Goal: Information Seeking & Learning: Stay updated

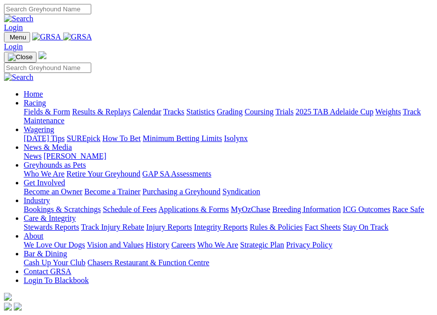
click at [8, 39] on img "Toggle navigation" at bounding box center [8, 39] width 0 height 0
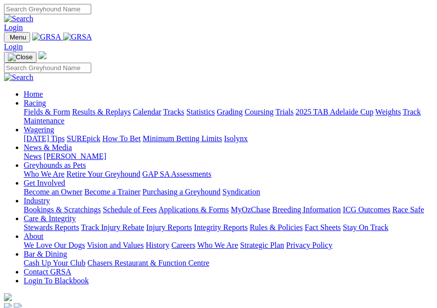
click at [89, 160] on link "[PERSON_NAME]" at bounding box center [74, 156] width 63 height 8
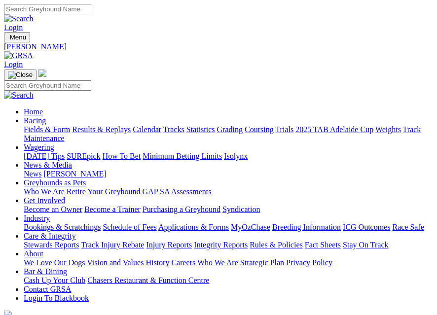
click at [8, 39] on img "Toggle navigation" at bounding box center [8, 39] width 0 height 0
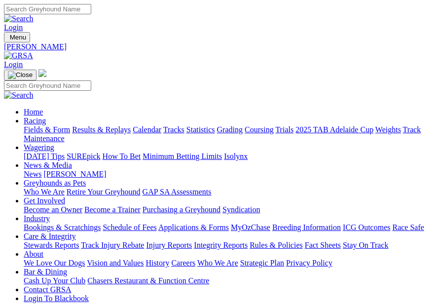
click at [41, 176] on link "News" at bounding box center [33, 174] width 18 height 8
